Goal: Task Accomplishment & Management: Complete application form

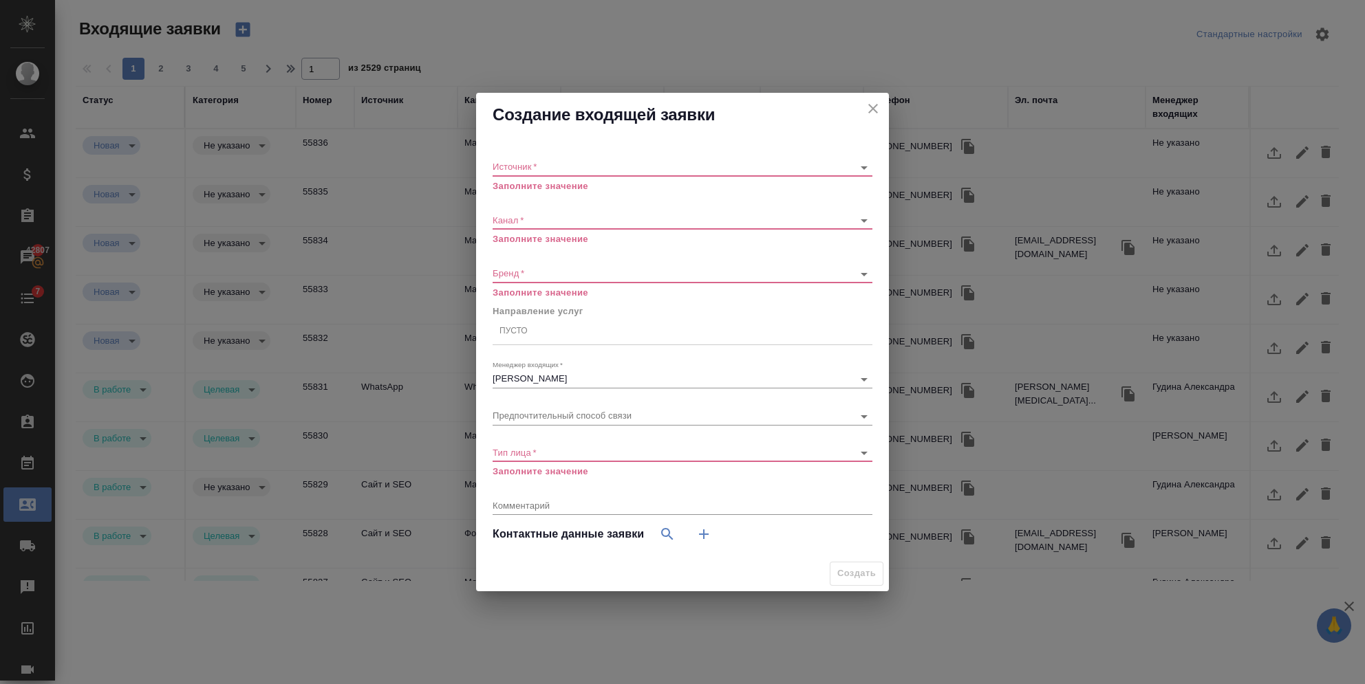
select select "RU"
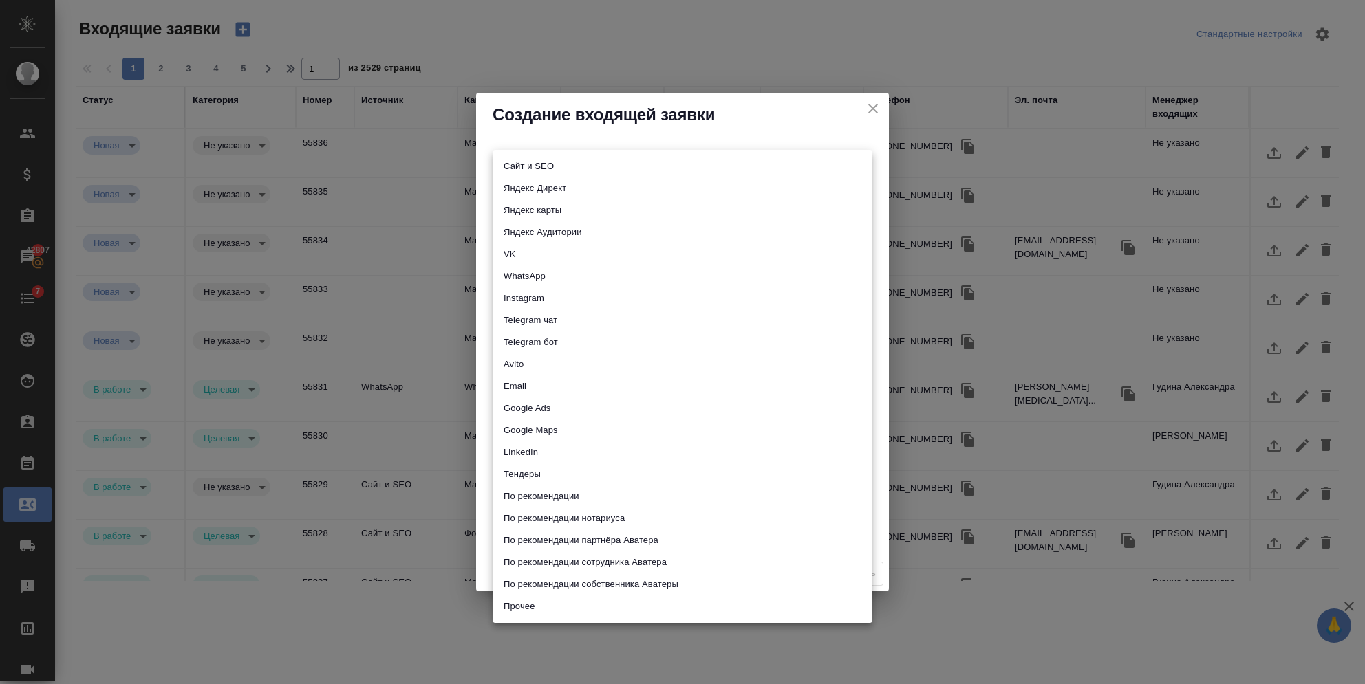
click at [543, 164] on body "🙏 .cls-1 fill:#fff; AWATERA [PERSON_NAME] Спецификации Заказы 42807 Чаты 7 Todo…" at bounding box center [682, 342] width 1365 height 684
click at [543, 194] on li "Яндекс Директ" at bounding box center [683, 188] width 380 height 22
type input "yandexDirect"
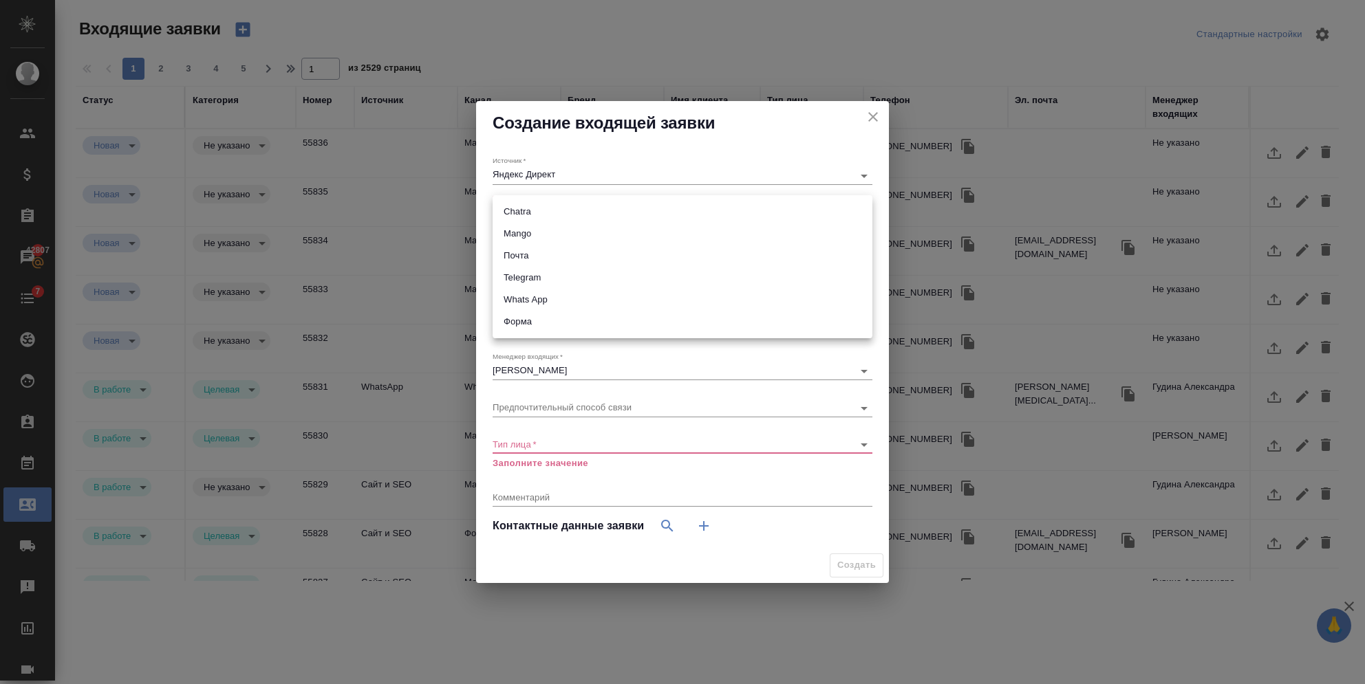
click at [535, 207] on body "🙏 .cls-1 fill:#fff; AWATERA [PERSON_NAME] Спецификации Заказы 42807 Чаты 7 Todo…" at bounding box center [682, 342] width 1365 height 684
click at [533, 217] on li "Chatra" at bounding box center [683, 212] width 380 height 22
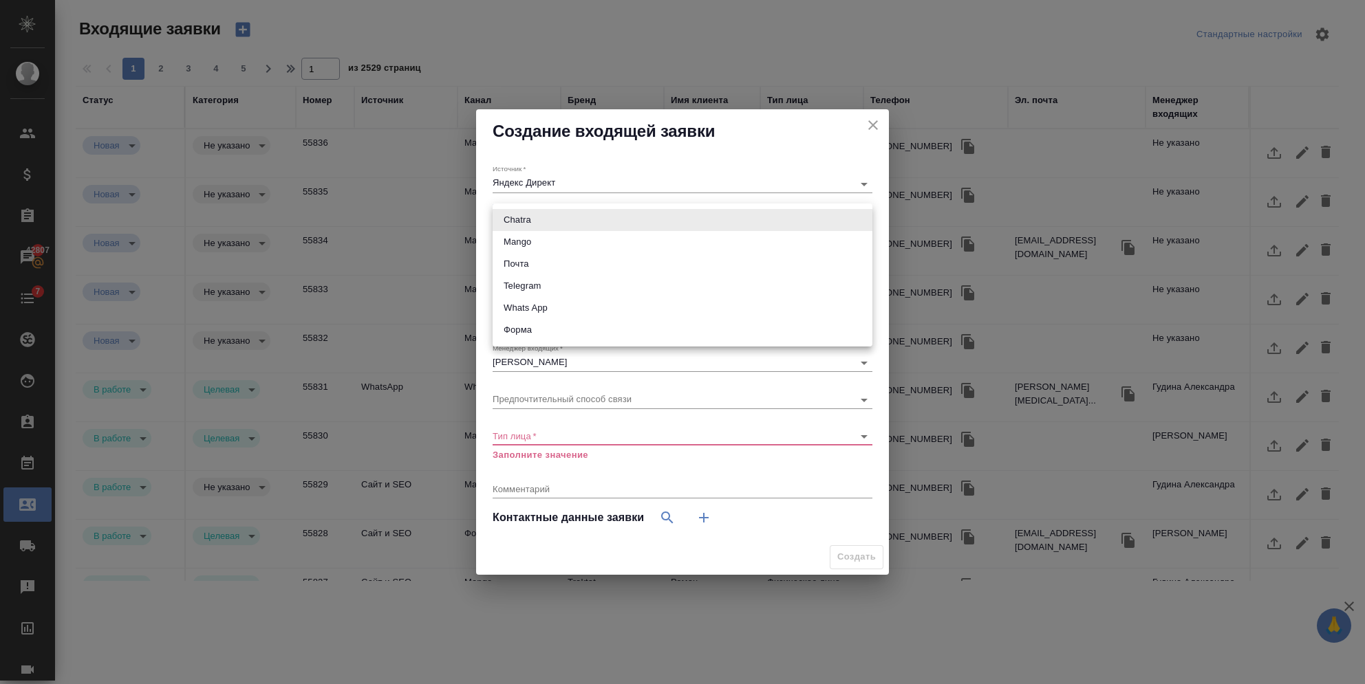
click at [532, 217] on body "🙏 .cls-1 fill:#fff; AWATERA [PERSON_NAME] Спецификации Заказы 42807 Чаты 7 Todo…" at bounding box center [682, 342] width 1365 height 684
click at [528, 241] on li "Mango" at bounding box center [683, 242] width 380 height 22
type input "6374e594cd4a952bacdba9aa"
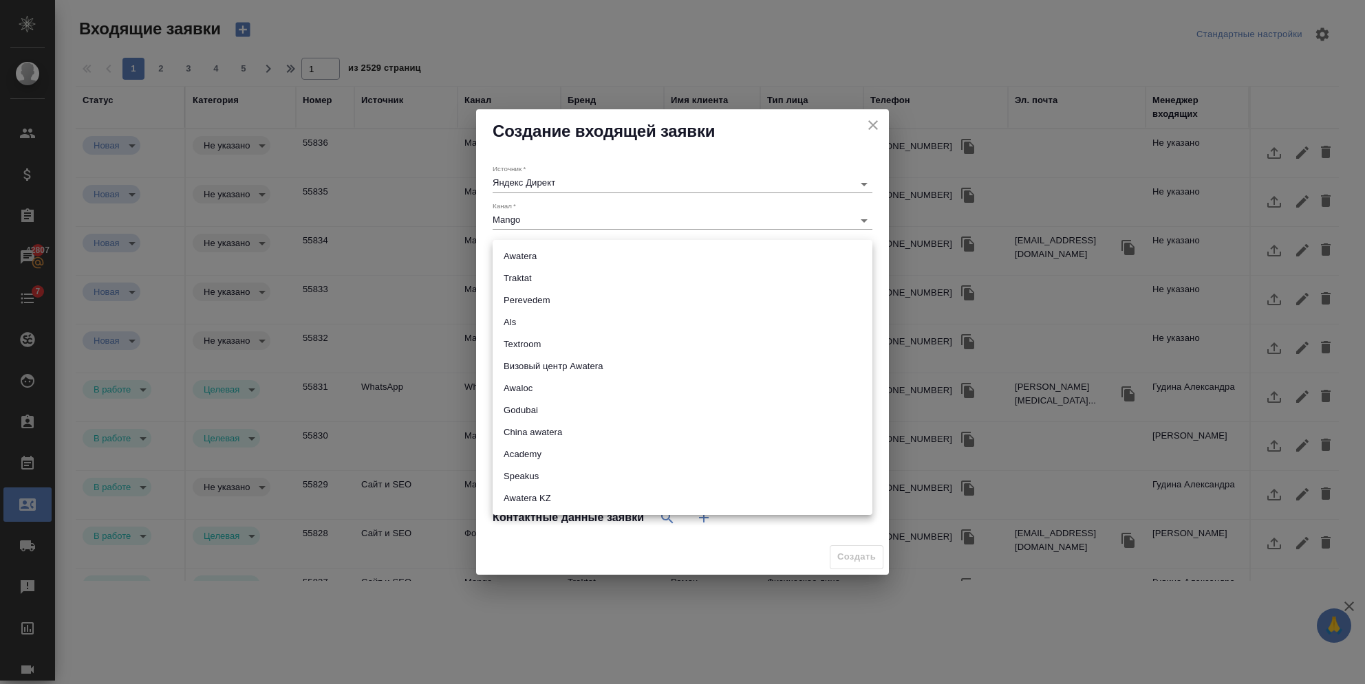
click at [518, 253] on body "🙏 .cls-1 fill:#fff; AWATERA [PERSON_NAME] Спецификации Заказы 42807 Чаты 7 Todo…" at bounding box center [682, 342] width 1365 height 684
click at [515, 259] on li "Awatera" at bounding box center [683, 257] width 380 height 22
type input "awatera"
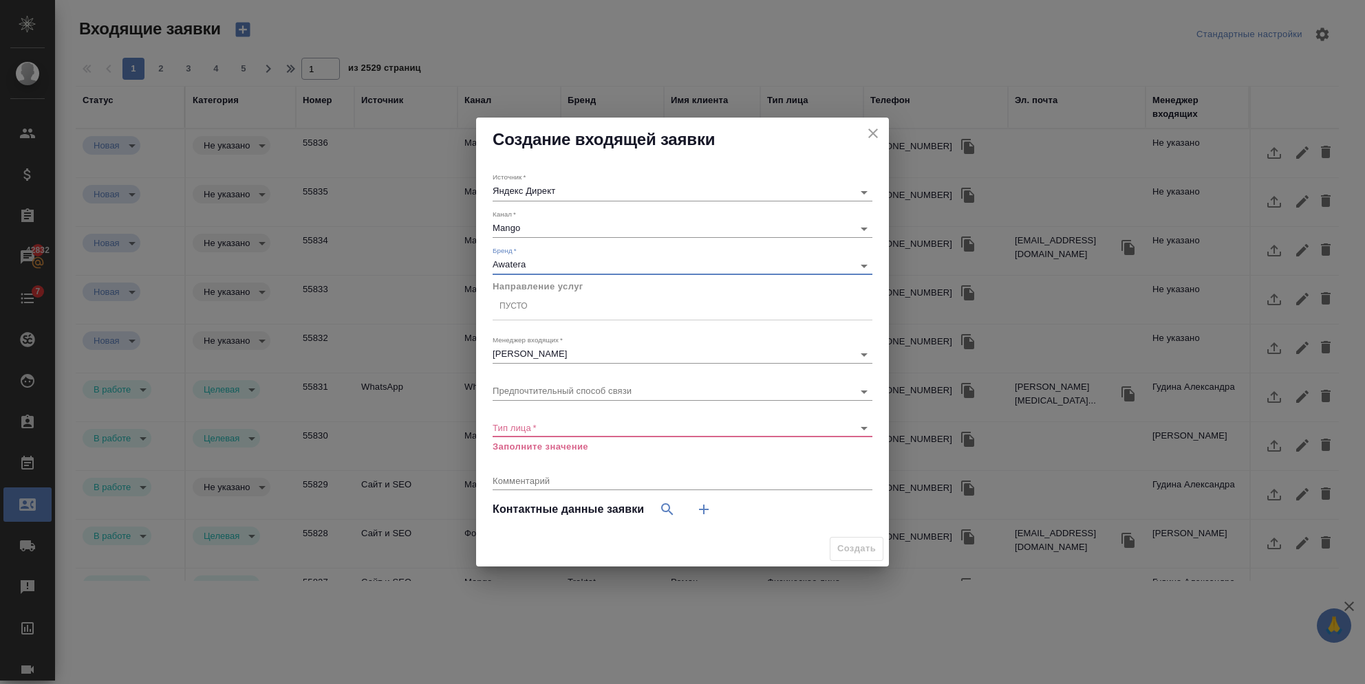
click at [513, 309] on div "Пусто" at bounding box center [513, 307] width 28 height 12
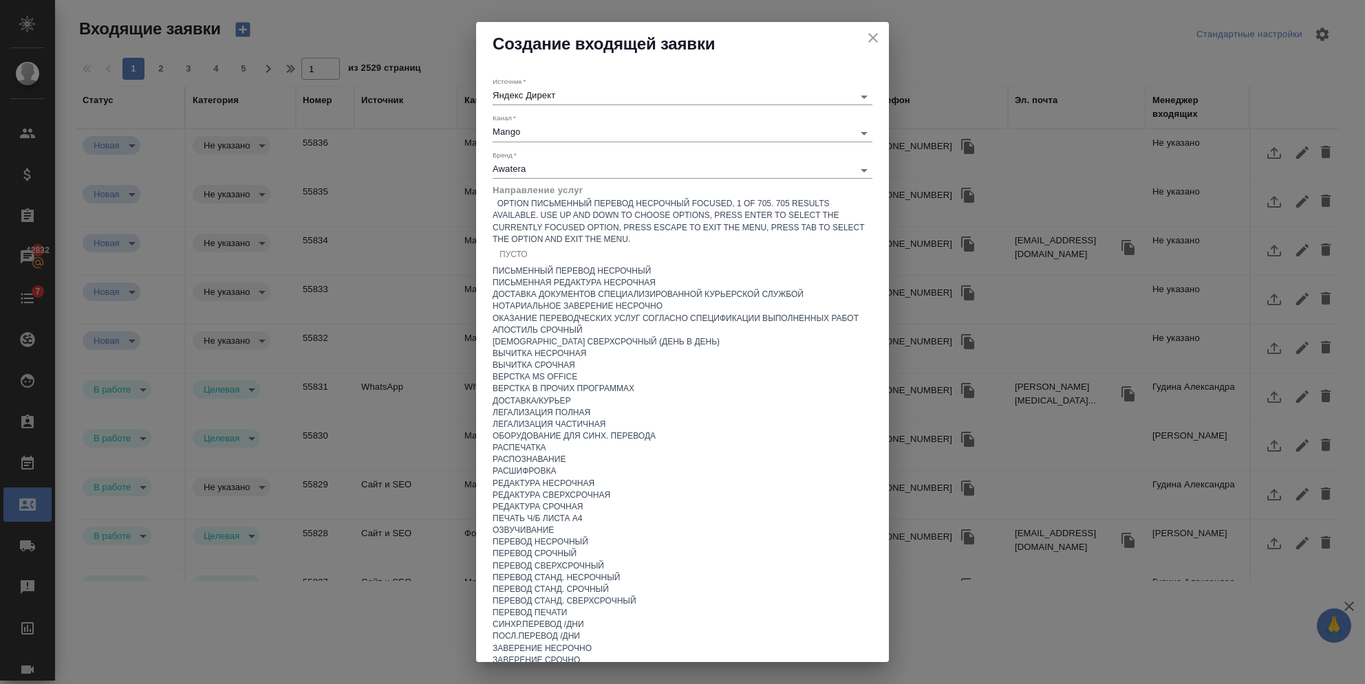
click at [521, 277] on div "Письменный перевод несрочный" at bounding box center [683, 272] width 380 height 12
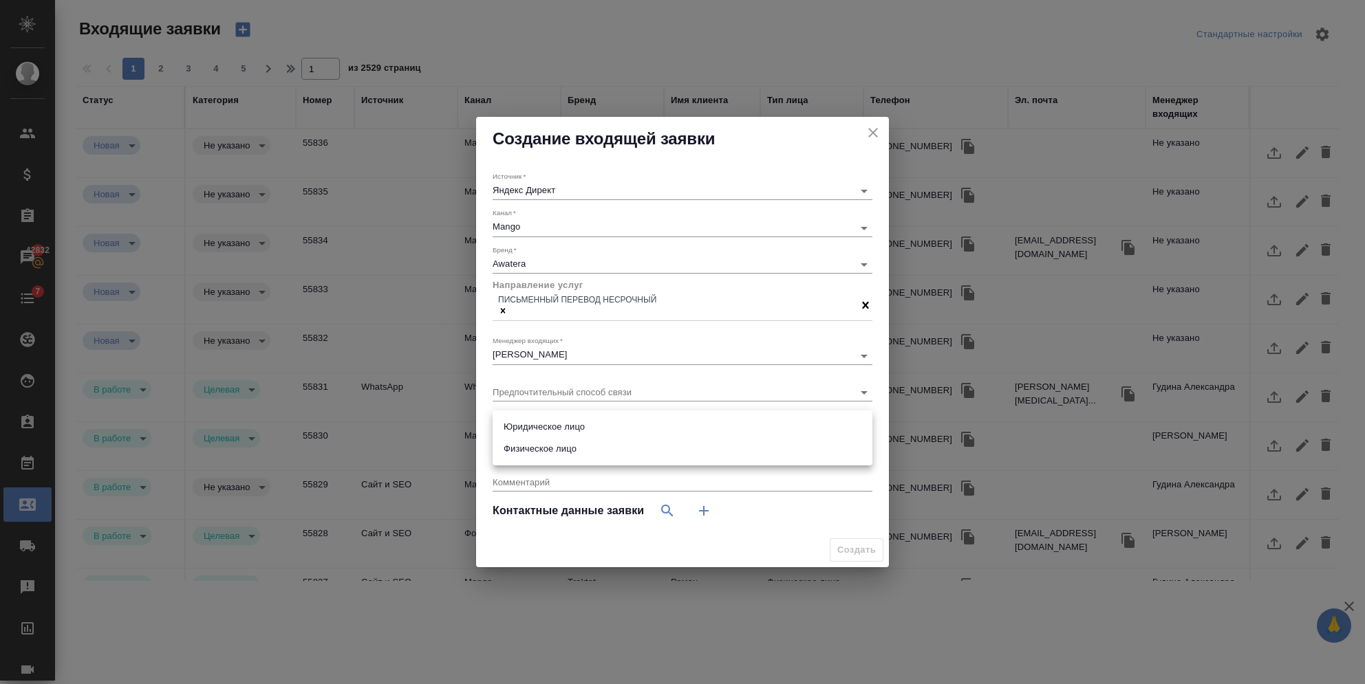
click at [559, 422] on body "🙏 .cls-1 fill:#fff; AWATERA [PERSON_NAME] Спецификации Заказы 42832 Чаты 7 Todo…" at bounding box center [682, 342] width 1365 height 684
click at [552, 427] on li "Юридическое лицо" at bounding box center [683, 427] width 380 height 22
type input "company"
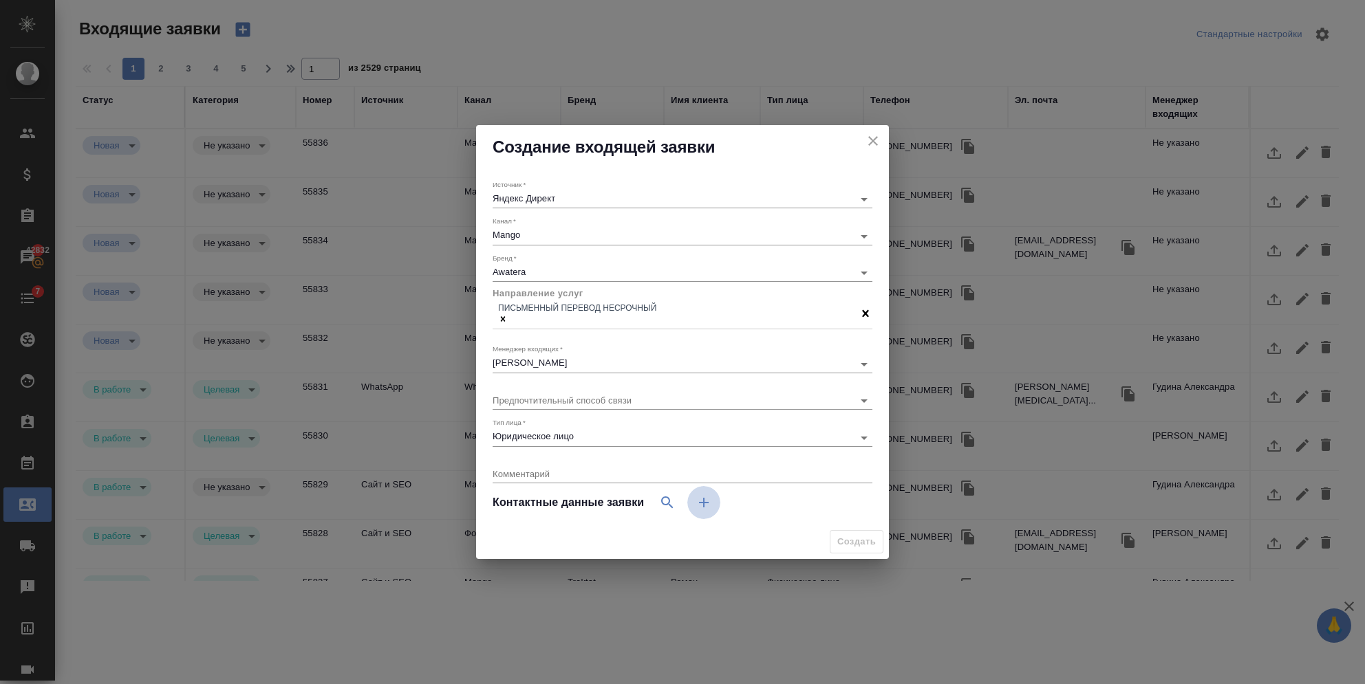
click at [705, 505] on icon "button" at bounding box center [703, 503] width 17 height 17
select select "RU"
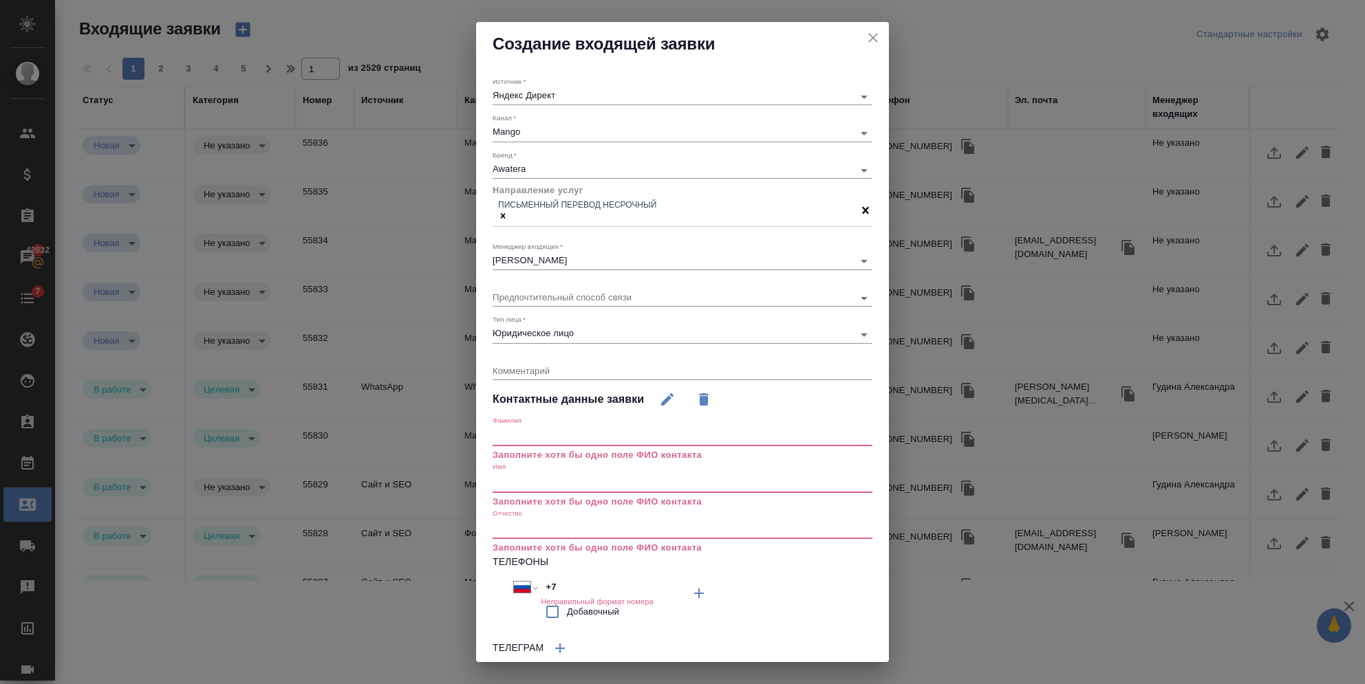
click at [577, 433] on input "text" at bounding box center [683, 436] width 380 height 19
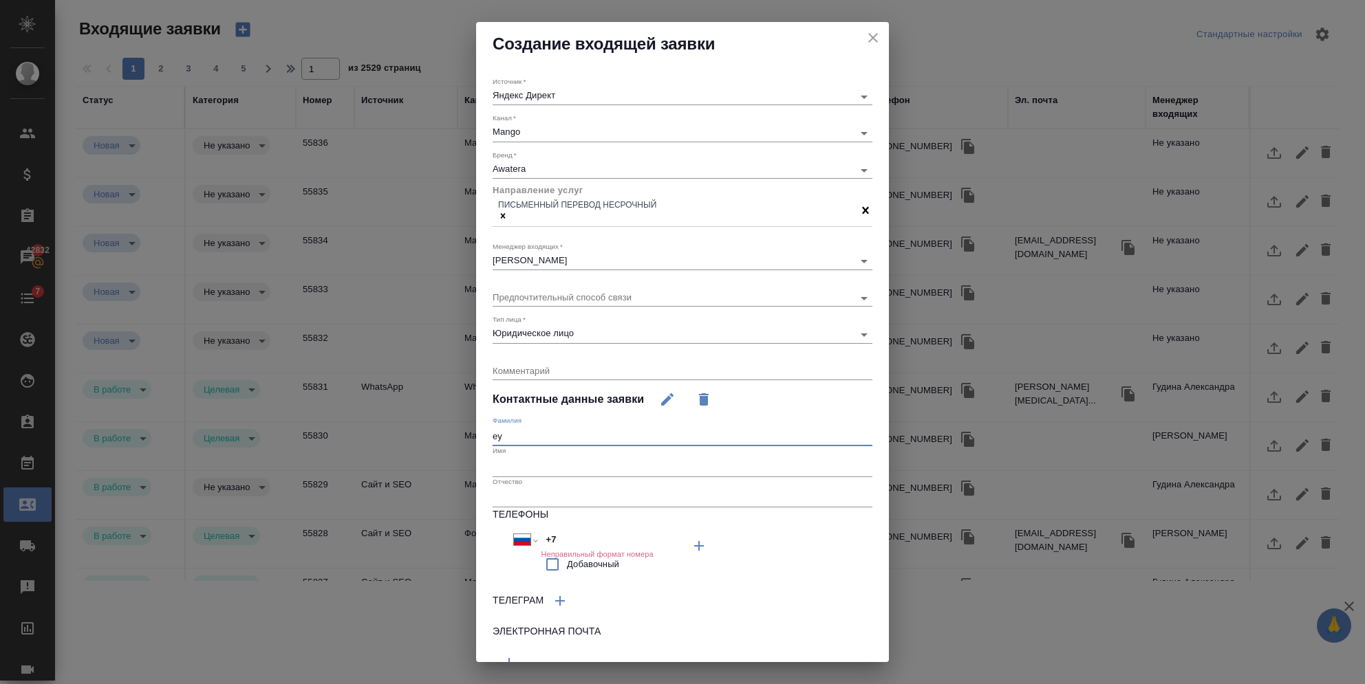
type input "е"
click at [530, 433] on input "test" at bounding box center [683, 436] width 380 height 19
type input "test3"
click at [508, 464] on input "text" at bounding box center [683, 466] width 380 height 19
type input "test"
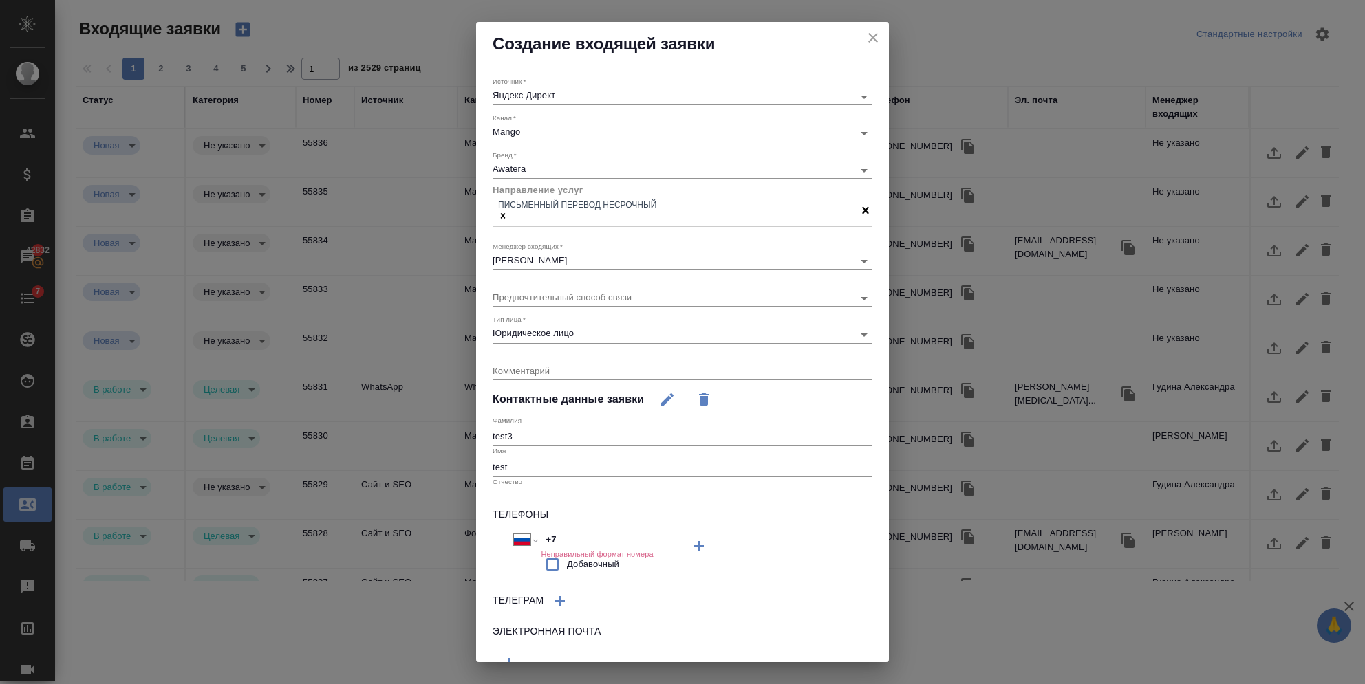
click at [568, 446] on div "Имя test" at bounding box center [683, 461] width 380 height 30
click at [566, 535] on input "+7" at bounding box center [601, 540] width 120 height 20
type input "[PHONE_NUMBER]"
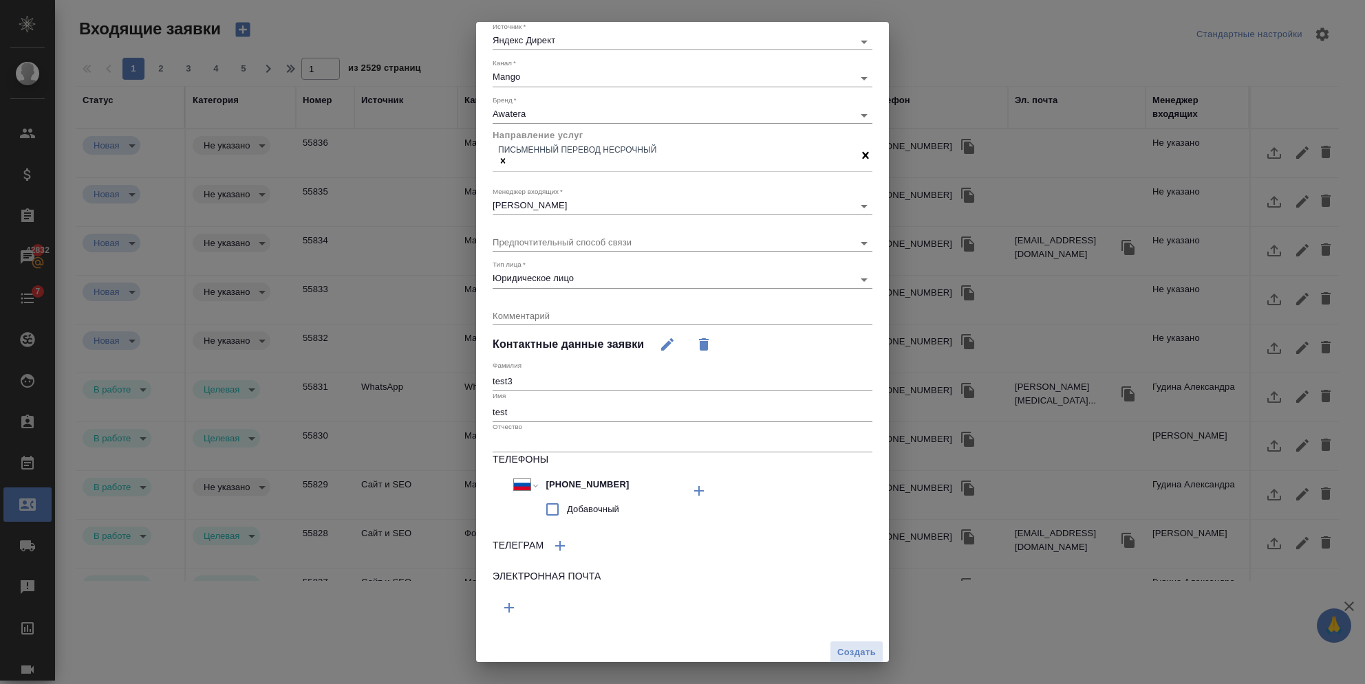
scroll to position [60, 0]
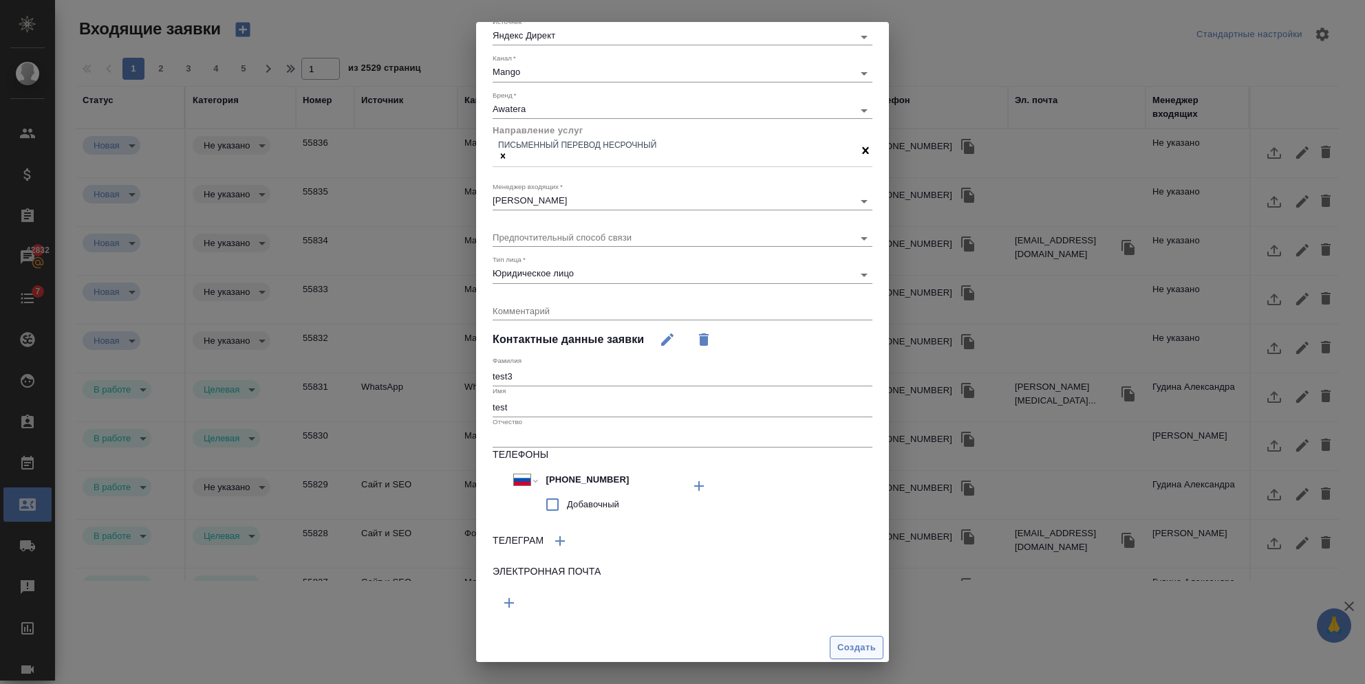
click at [839, 651] on span "Создать" at bounding box center [856, 648] width 39 height 16
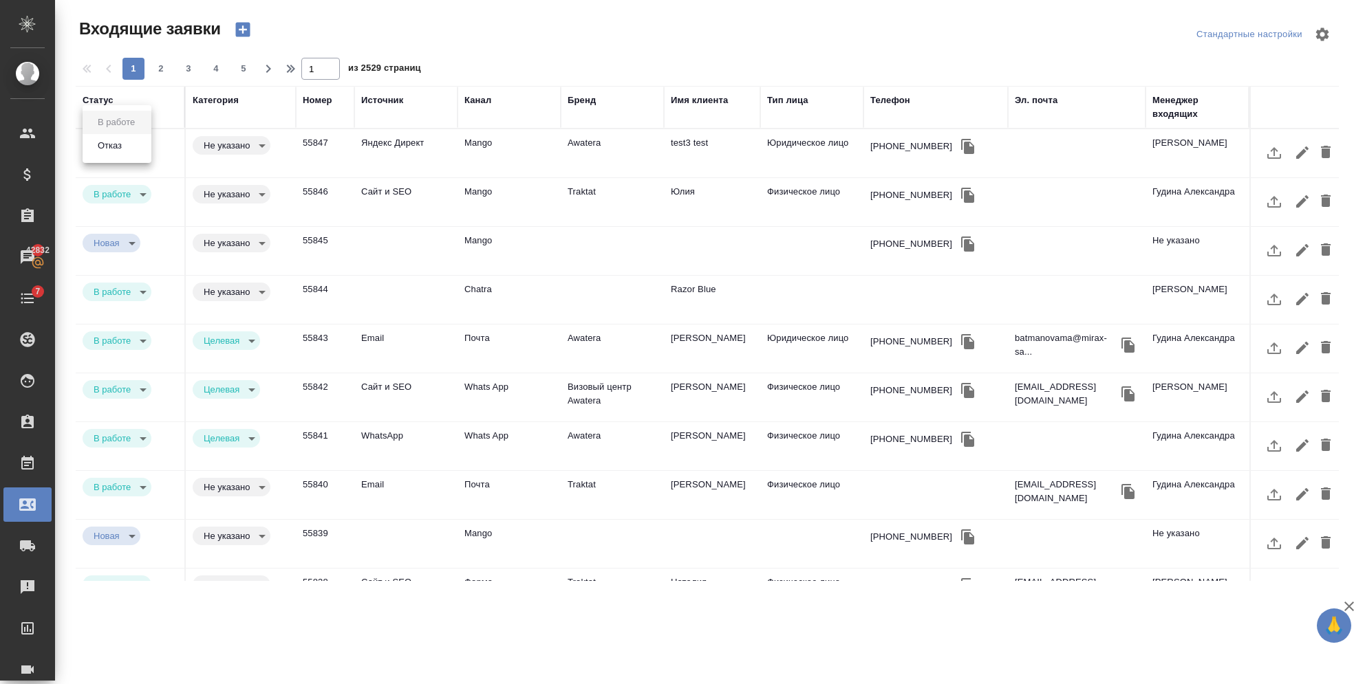
click at [144, 143] on body "🙏 .cls-1 fill:#fff; AWATERA [PERSON_NAME] Спецификации Заказы 42832 Чаты 7 Todo…" at bounding box center [682, 342] width 1365 height 684
click at [126, 143] on li "Отказ" at bounding box center [117, 145] width 69 height 23
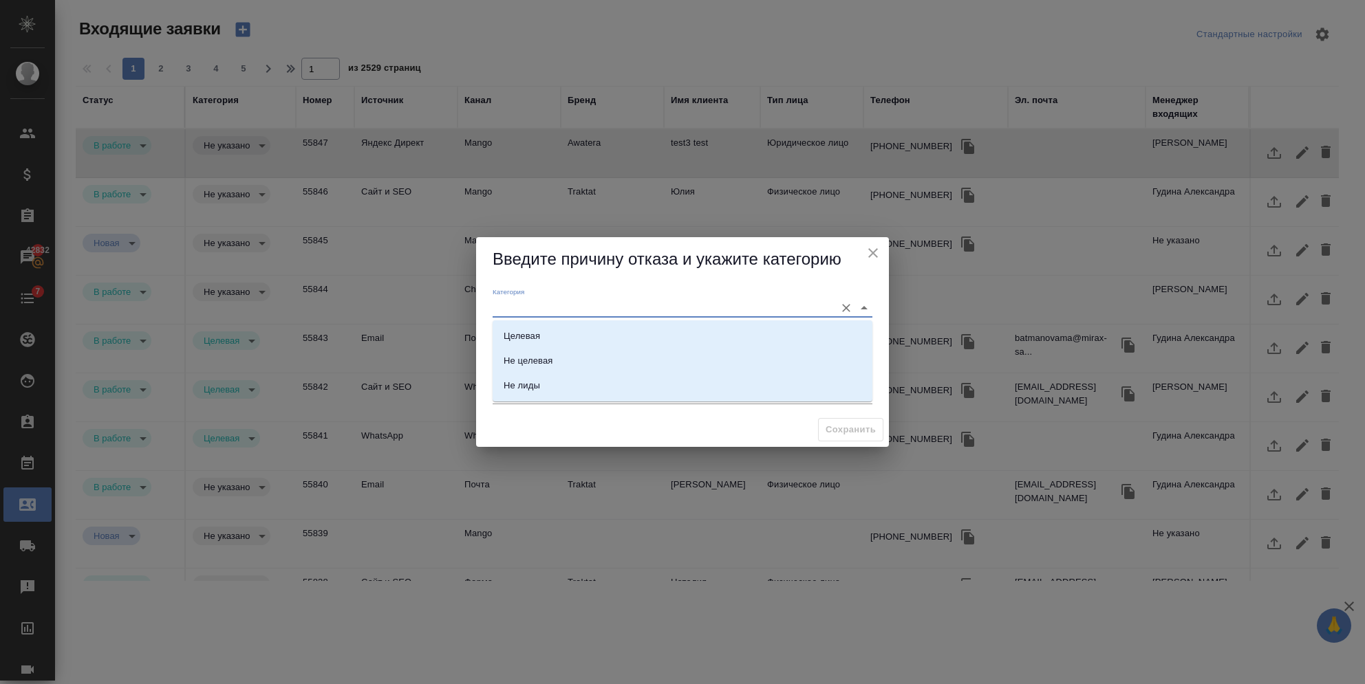
click at [512, 305] on input "Категория" at bounding box center [661, 308] width 336 height 19
click at [515, 340] on div "Целевая" at bounding box center [522, 337] width 36 height 14
type input "Целевая"
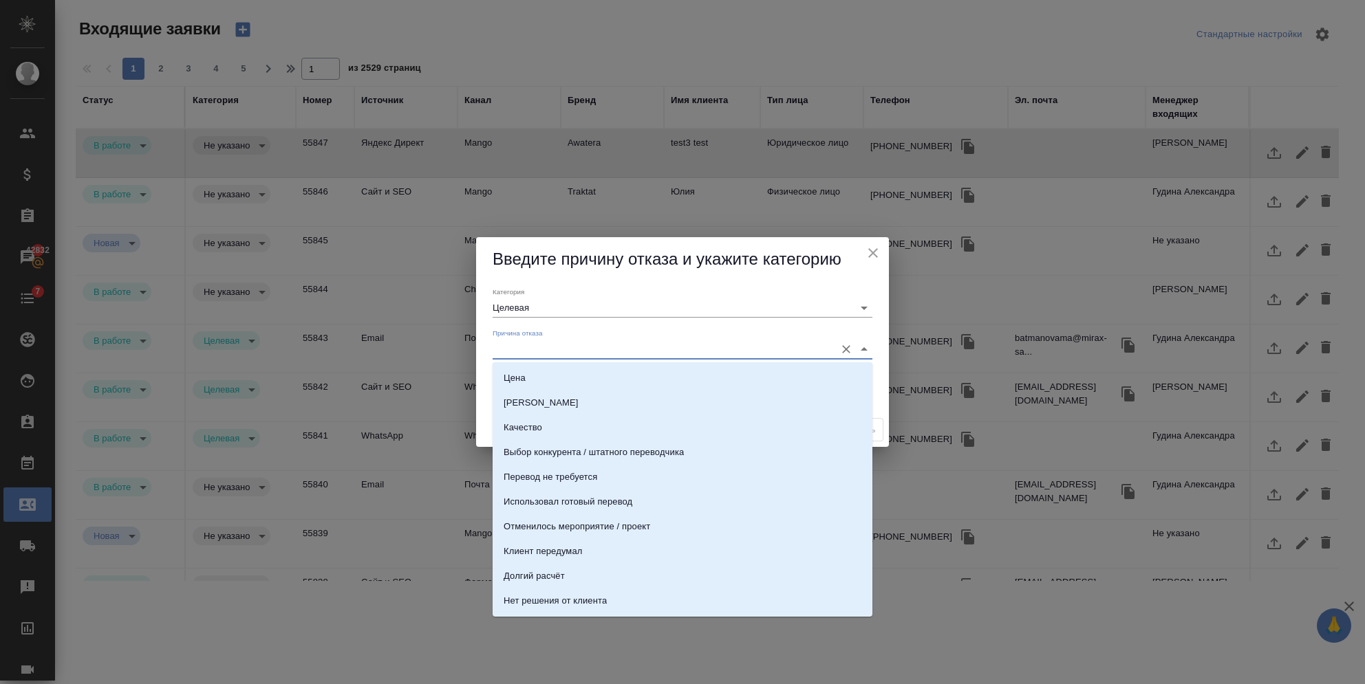
click at [521, 354] on input "Причина отказа" at bounding box center [661, 349] width 336 height 19
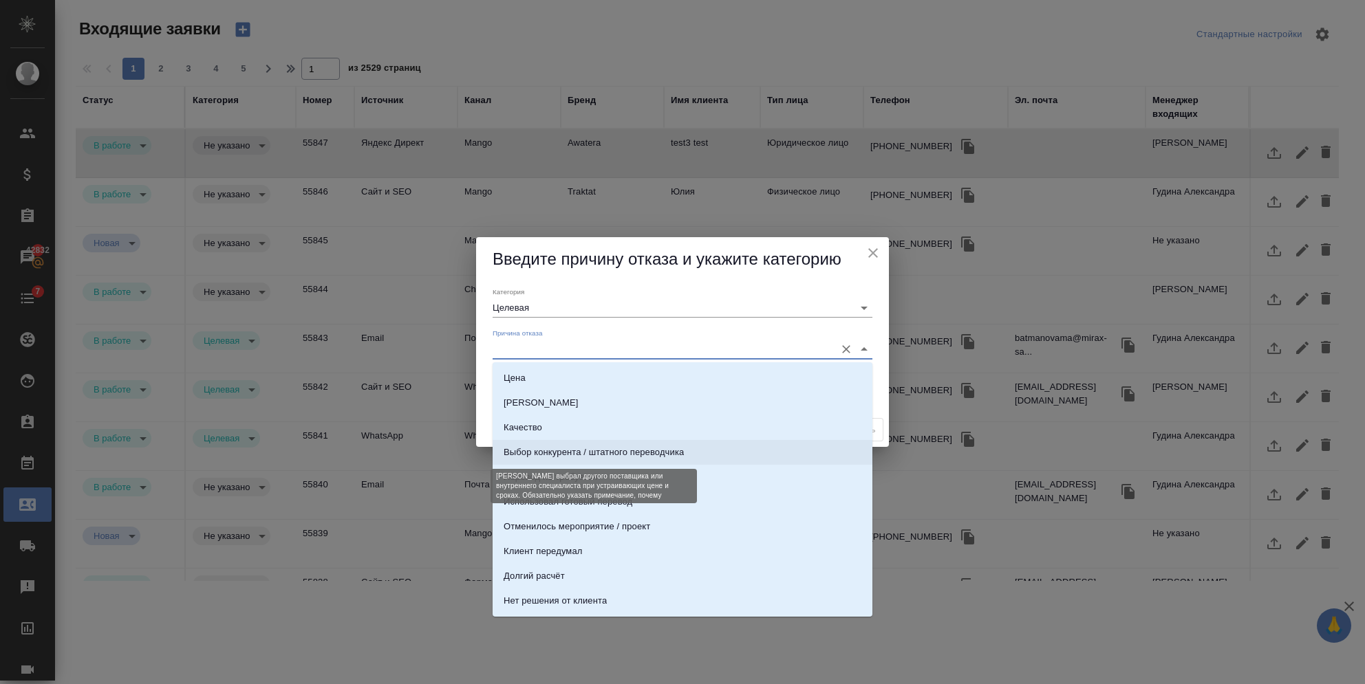
click at [530, 453] on div "Выбор конкурента / штатного переводчика" at bounding box center [594, 453] width 180 height 14
type input "Выбор конкурента / штатного переводчика"
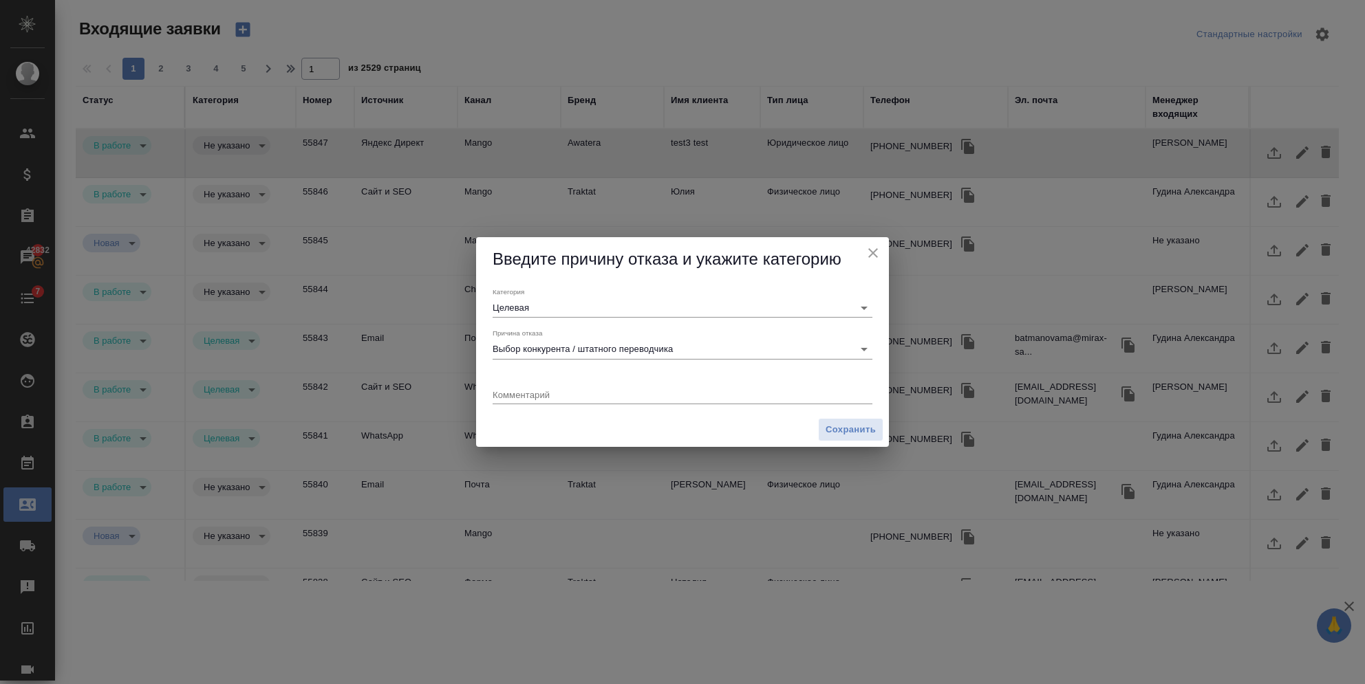
click at [855, 416] on div "Сохранить" at bounding box center [682, 430] width 413 height 35
click at [854, 417] on div "Сохранить" at bounding box center [682, 430] width 413 height 35
click at [846, 428] on span "Сохранить" at bounding box center [850, 430] width 50 height 16
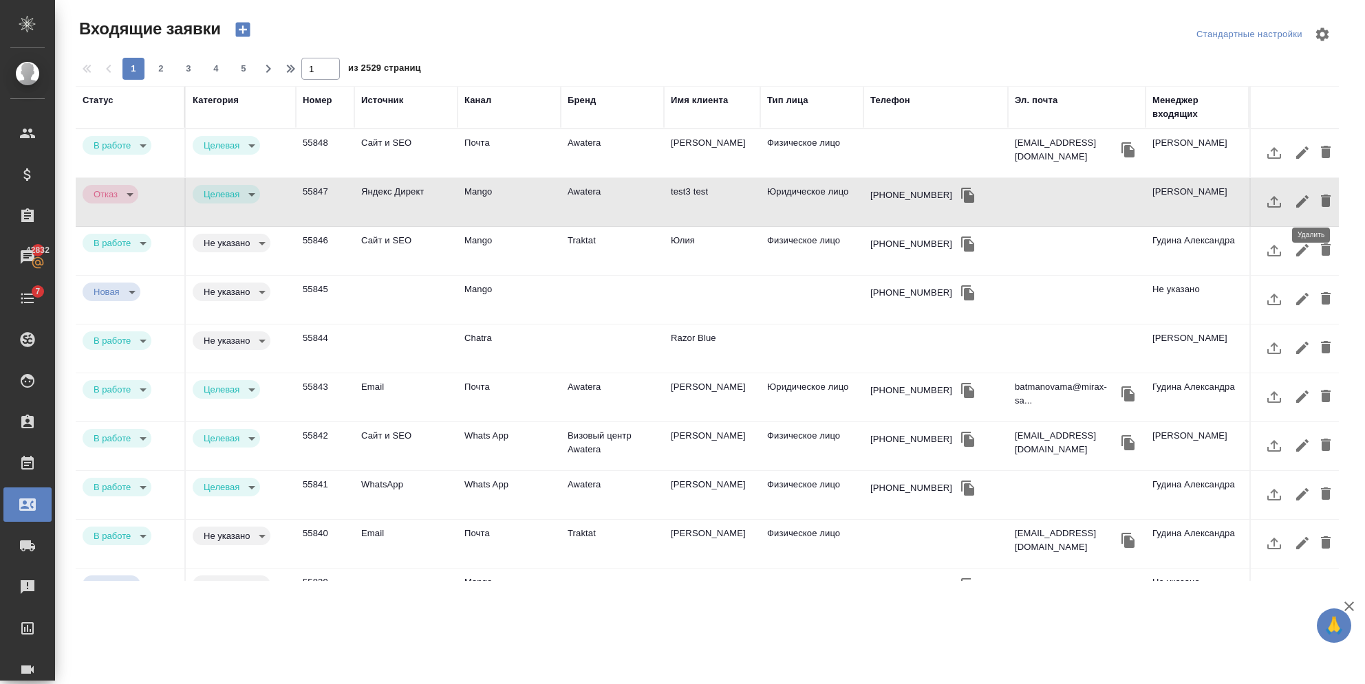
click at [1321, 202] on icon "button" at bounding box center [1326, 201] width 10 height 12
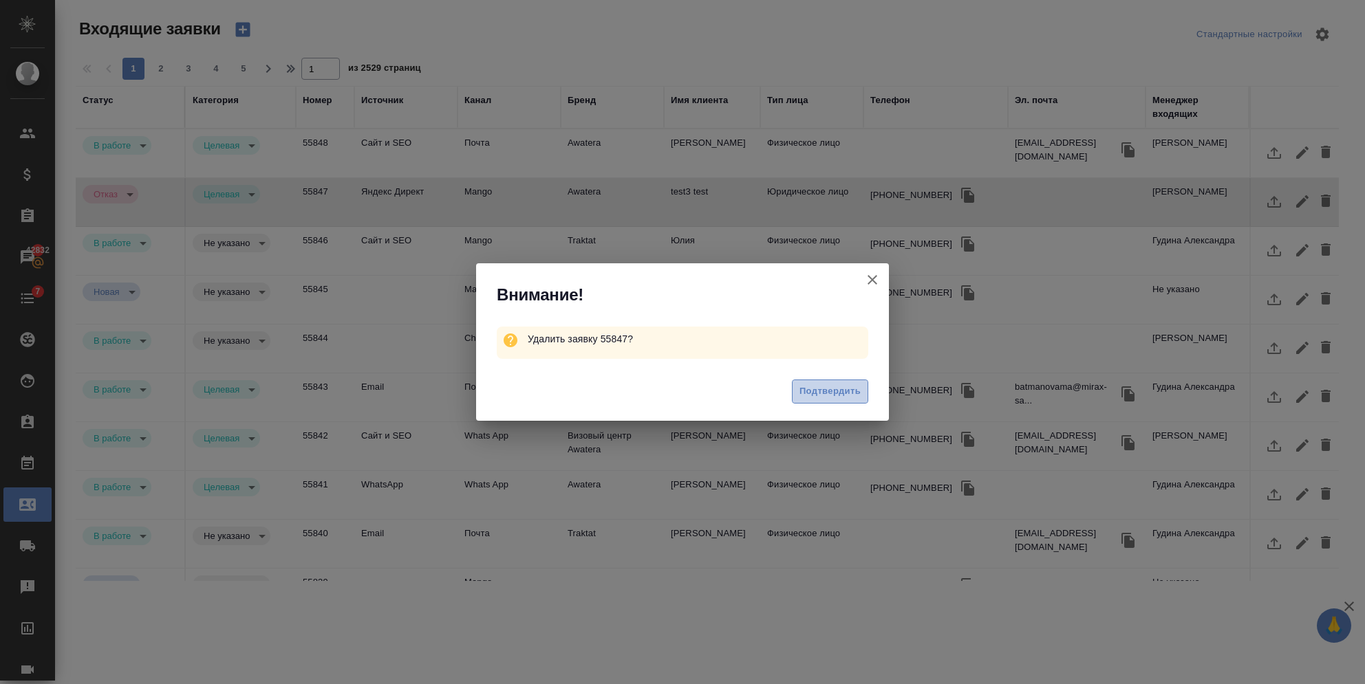
click at [806, 387] on span "Подтвердить" at bounding box center [829, 392] width 61 height 16
